Goal: Information Seeking & Learning: Learn about a topic

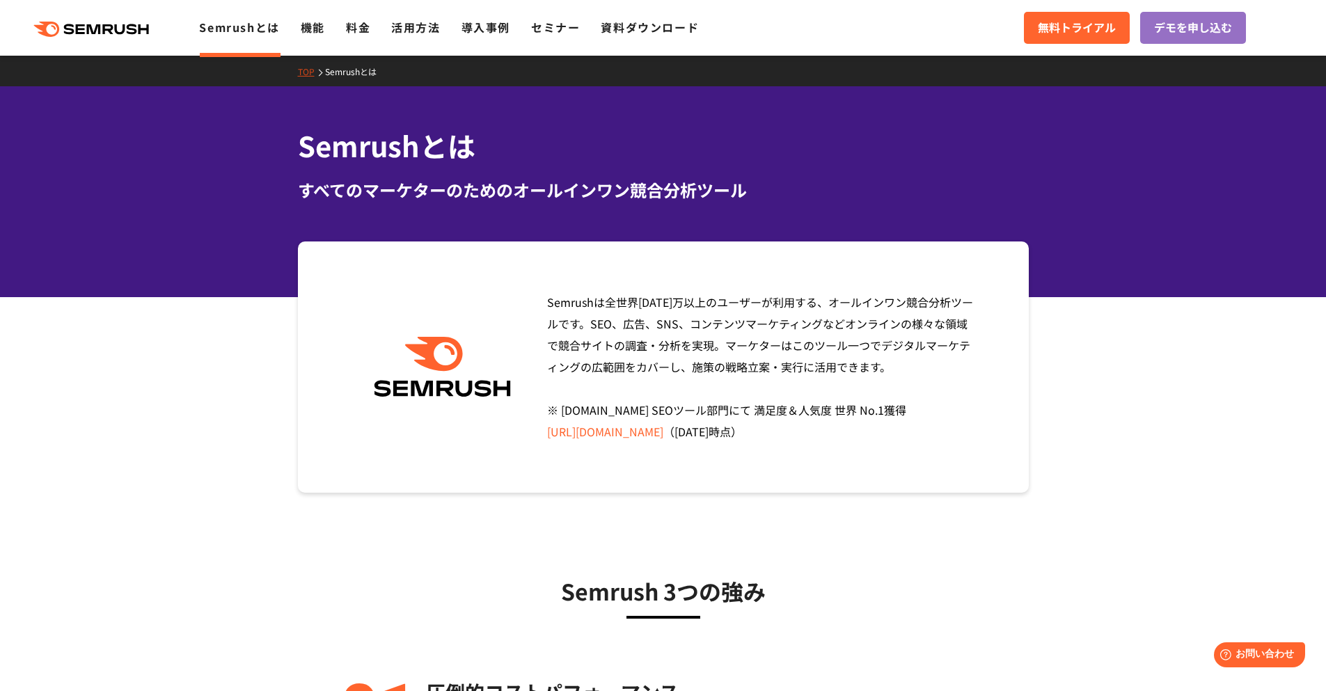
click at [467, 478] on div "Semrushは全世界1000万以上のユーザーが利用する、オールインワン競合分析ツールです。SEO、広告、SNS、コンテンツマーケティングなどオンラインの様々…" at bounding box center [663, 366] width 731 height 251
click at [1013, 268] on div "Semrushは全世界1000万以上のユーザーが利用する、オールインワン競合分析ツールです。SEO、広告、SNS、コンテンツマーケティングなどオンラインの様々…" at bounding box center [663, 366] width 731 height 251
click at [1121, 339] on section "Semrushは全世界1000万以上のユーザーが利用する、オールインワン競合分析ツールです。SEO、広告、SNS、コンテンツマーケティングなどオンラインの様々…" at bounding box center [663, 366] width 1326 height 251
drag, startPoint x: 418, startPoint y: 147, endPoint x: 296, endPoint y: 147, distance: 121.8
click at [296, 147] on div "Semrushとは すべてのマーケターのためのオールインワン競合分析ツール" at bounding box center [663, 163] width 759 height 77
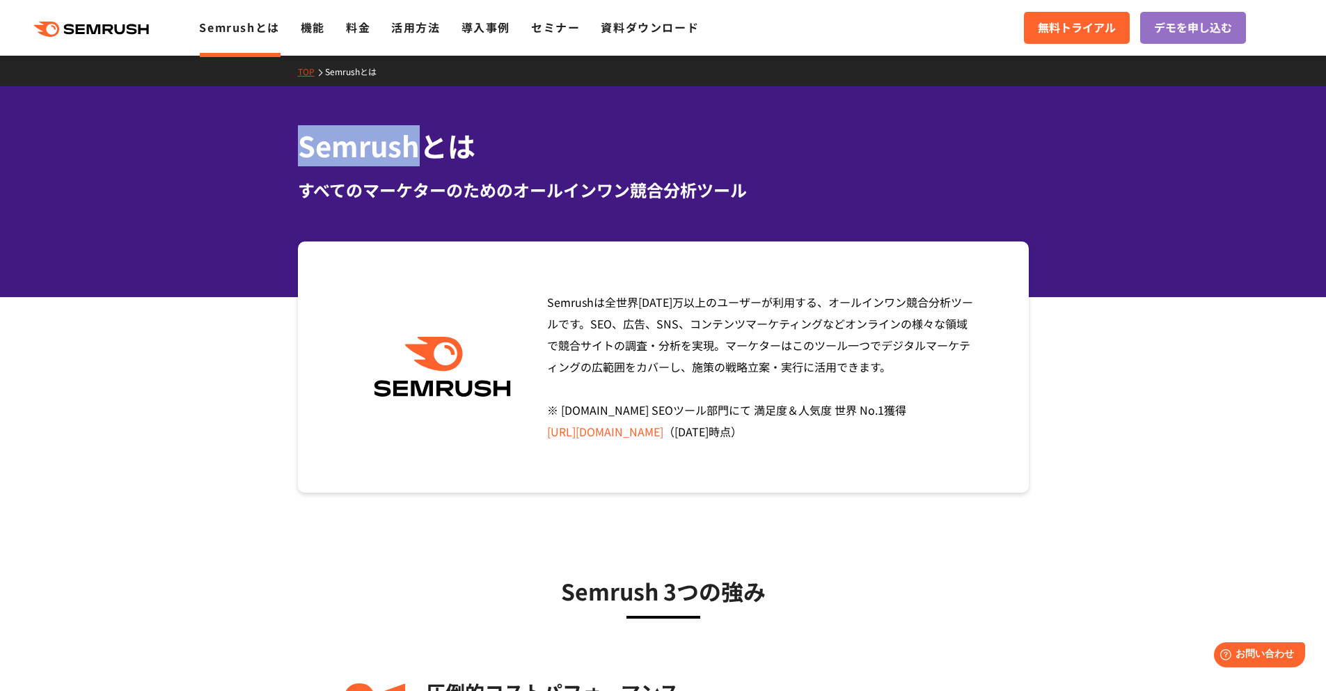
copy h1 "Semrush"
click at [672, 466] on div "Semrushは全世界1000万以上のユーザーが利用する、オールインワン競合分析ツールです。SEO、広告、SNS、コンテンツマーケティングなどオンラインの様々…" at bounding box center [663, 366] width 731 height 251
click at [664, 416] on span "Semrushは全世界1000万以上のユーザーが利用する、オールインワン競合分析ツールです。SEO、広告、SNS、コンテンツマーケティングなどオンラインの様々…" at bounding box center [760, 367] width 426 height 146
click at [662, 434] on link "[URL][DOMAIN_NAME]" at bounding box center [605, 431] width 116 height 17
drag, startPoint x: 420, startPoint y: 149, endPoint x: 222, endPoint y: 140, distance: 198.5
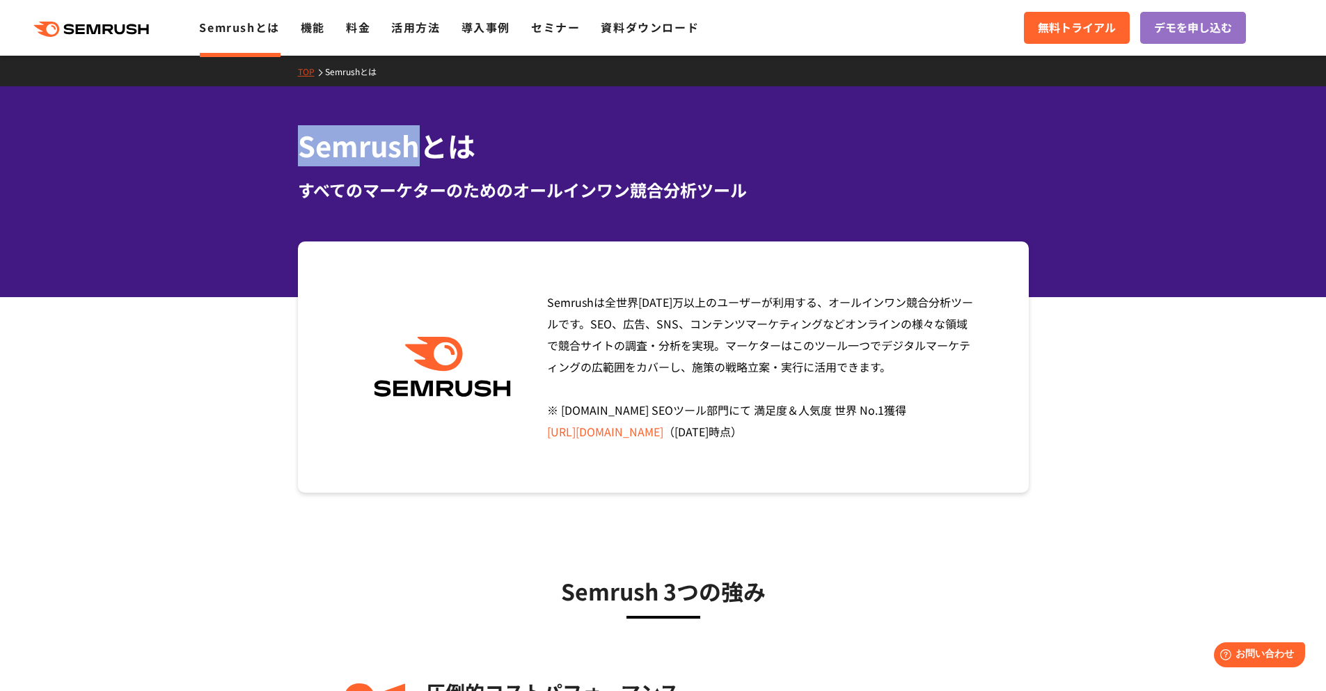
click at [222, 140] on div "Semrushとは すべてのマーケターのためのオールインワン競合分析ツール" at bounding box center [663, 191] width 1326 height 211
copy h1 "Semrush"
